Goal: Task Accomplishment & Management: Manage account settings

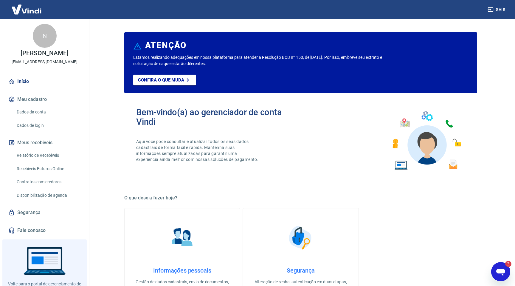
scroll to position [656, 0]
click at [29, 85] on link "Início" at bounding box center [44, 81] width 75 height 13
click at [45, 100] on button "Meu cadastro" at bounding box center [44, 99] width 75 height 13
click at [25, 82] on link "Início" at bounding box center [44, 81] width 75 height 13
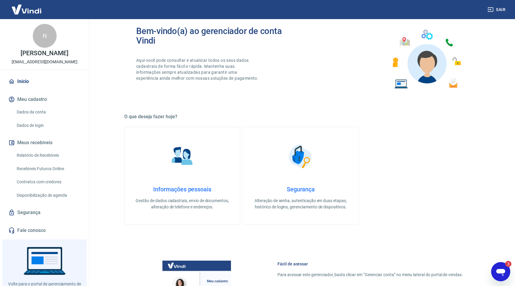
scroll to position [88, 0]
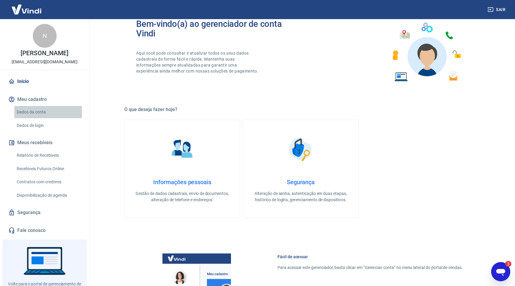
click at [33, 113] on link "Dados da conta" at bounding box center [48, 112] width 68 height 12
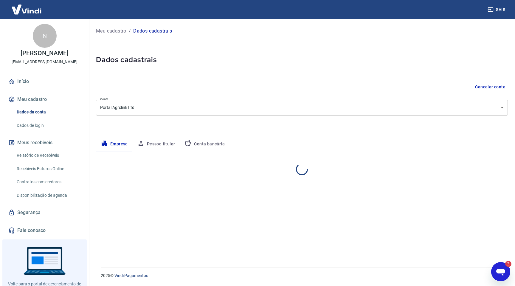
select select "RS"
select select "business"
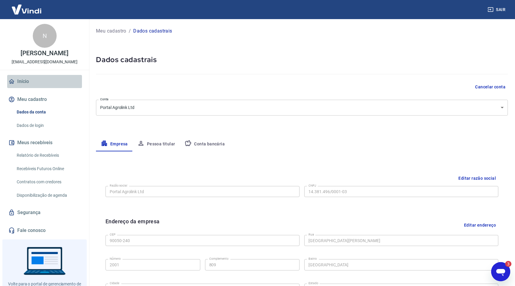
click at [22, 79] on link "Início" at bounding box center [44, 81] width 75 height 13
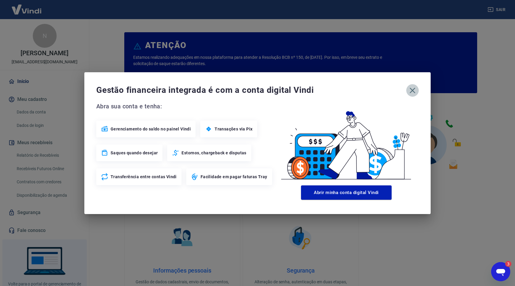
click at [410, 89] on icon "button" at bounding box center [413, 91] width 10 height 10
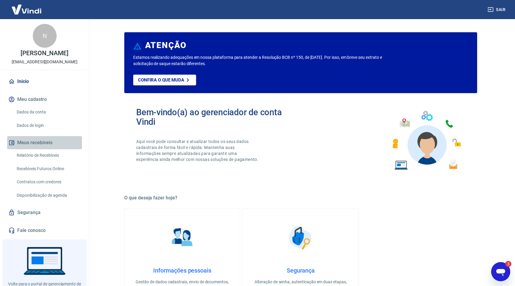
click at [41, 140] on button "Meus recebíveis" at bounding box center [44, 142] width 75 height 13
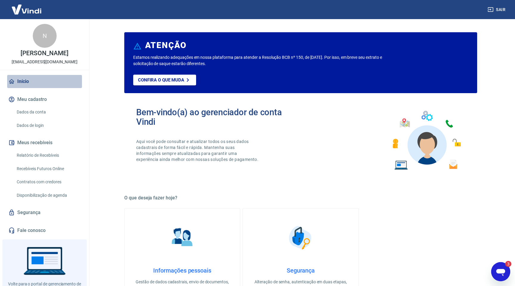
click at [21, 79] on link "Início" at bounding box center [44, 81] width 75 height 13
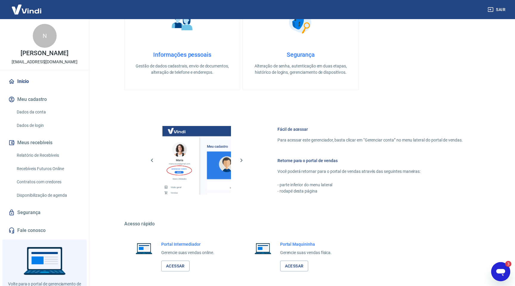
scroll to position [225, 0]
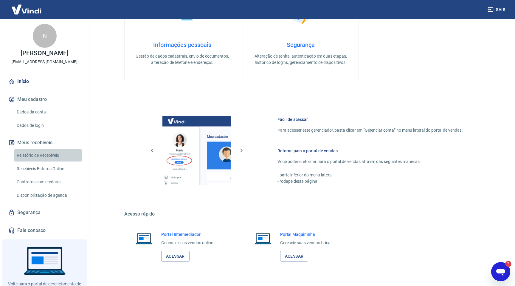
click at [50, 153] on link "Relatório de Recebíveis" at bounding box center [48, 155] width 68 height 12
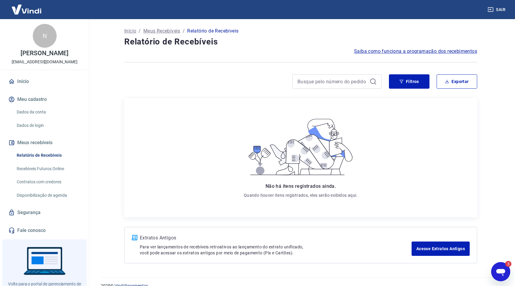
click at [166, 31] on p "Meus Recebíveis" at bounding box center [161, 30] width 37 height 7
click at [45, 170] on link "Recebíveis Futuros Online" at bounding box center [48, 168] width 68 height 12
